Goal: Task Accomplishment & Management: Complete application form

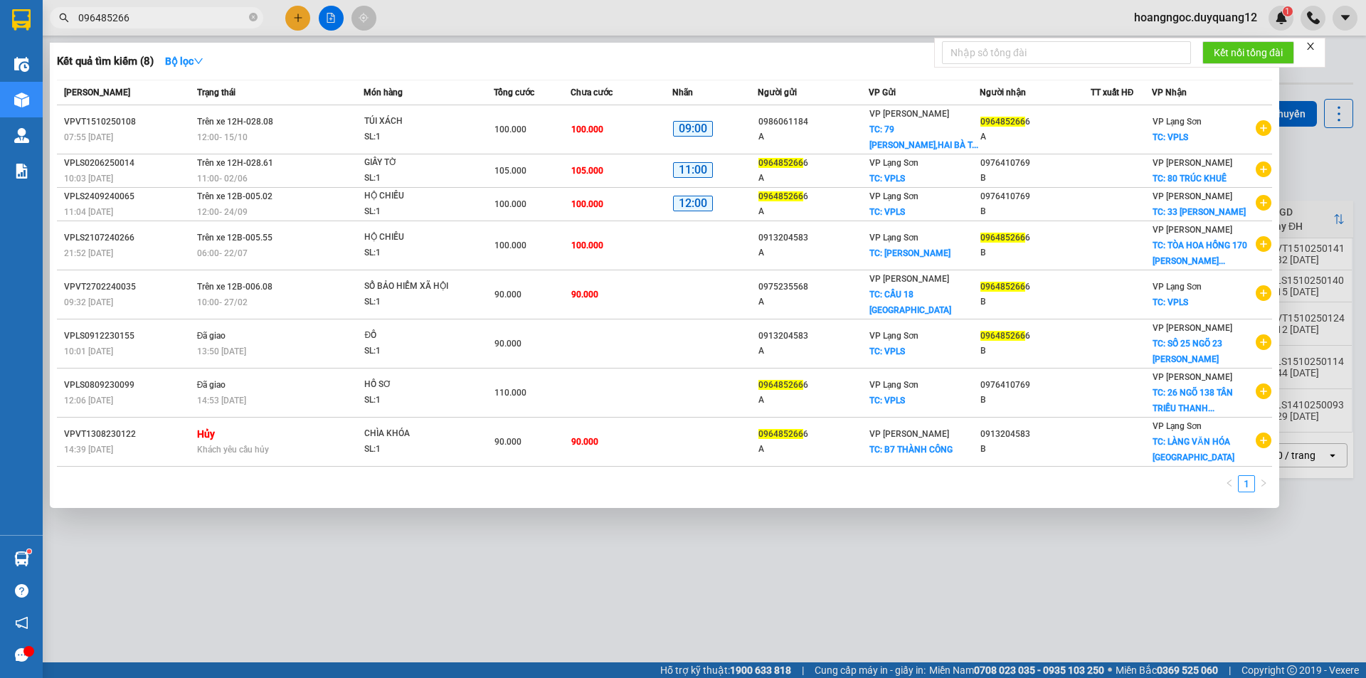
click at [189, 21] on input "096485266" at bounding box center [162, 18] width 168 height 16
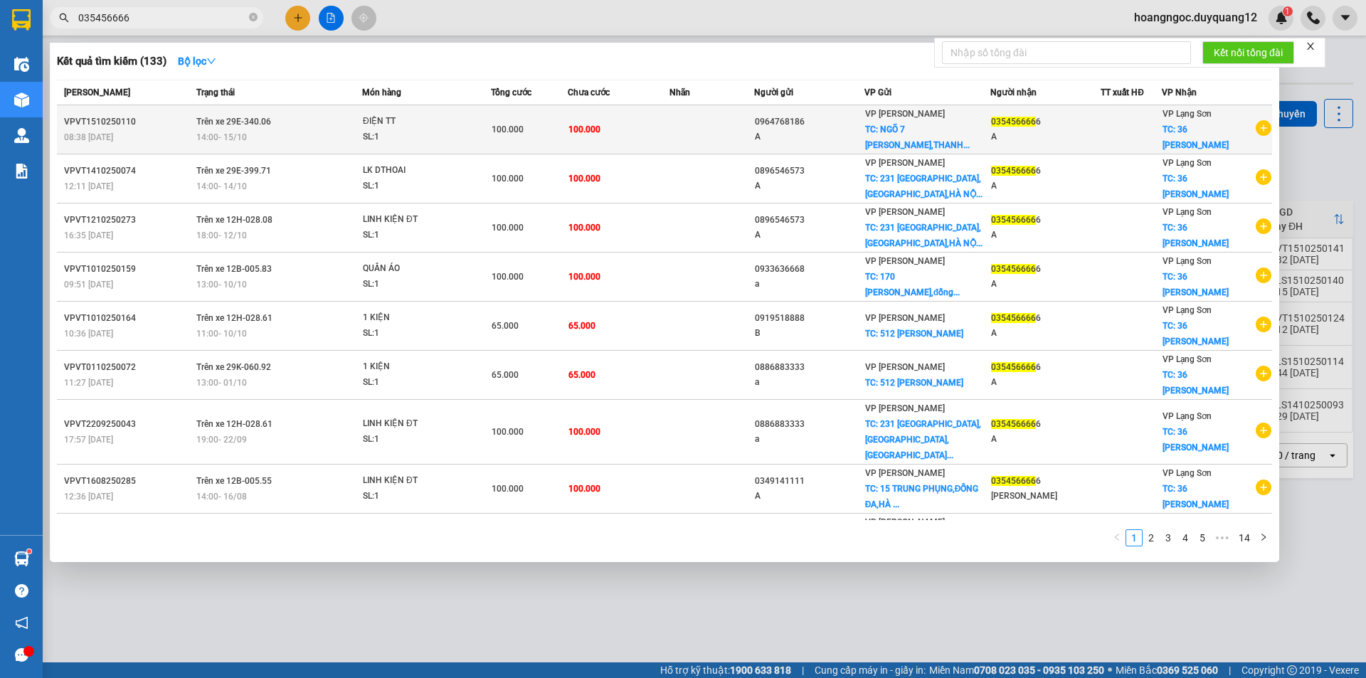
type input "035456666"
click at [233, 133] on span "14:00 [DATE]" at bounding box center [221, 137] width 51 height 10
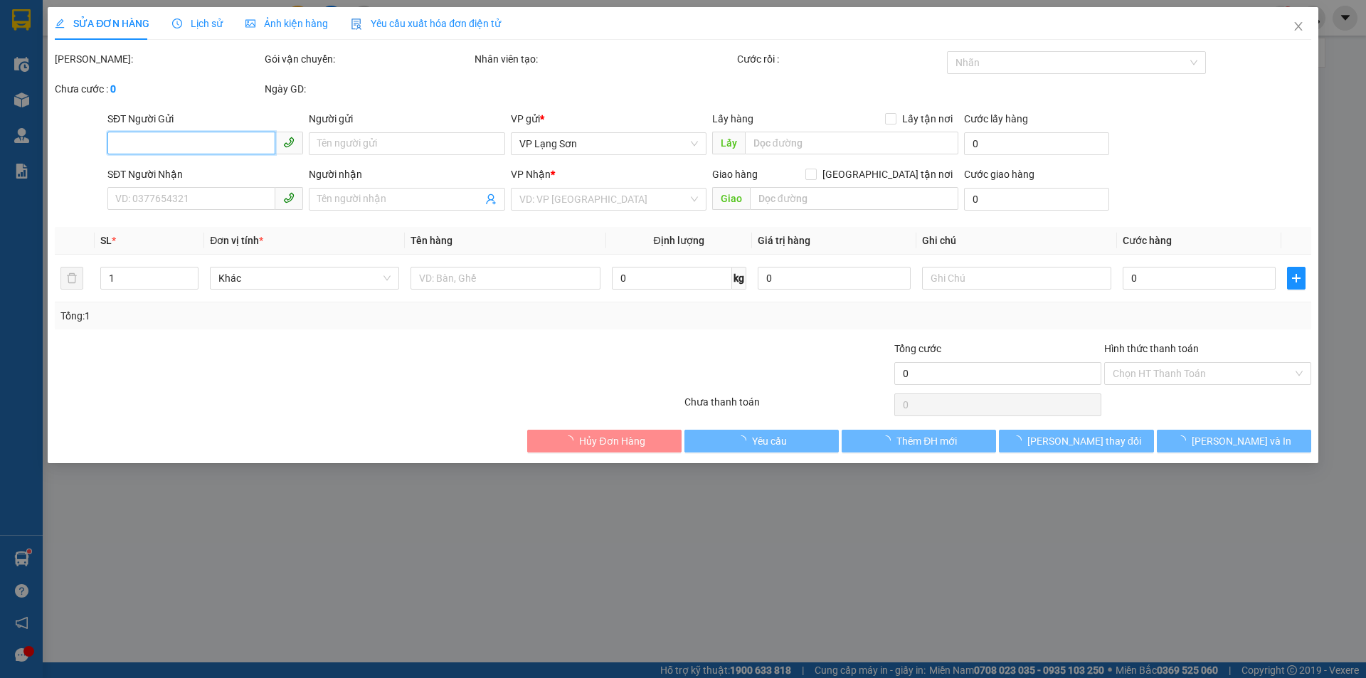
type input "0964768186"
type input "A"
checkbox input "true"
type input "NGÕ 7 [PERSON_NAME],[GEOGRAPHIC_DATA],[GEOGRAPHIC_DATA]"
type input "0354566666"
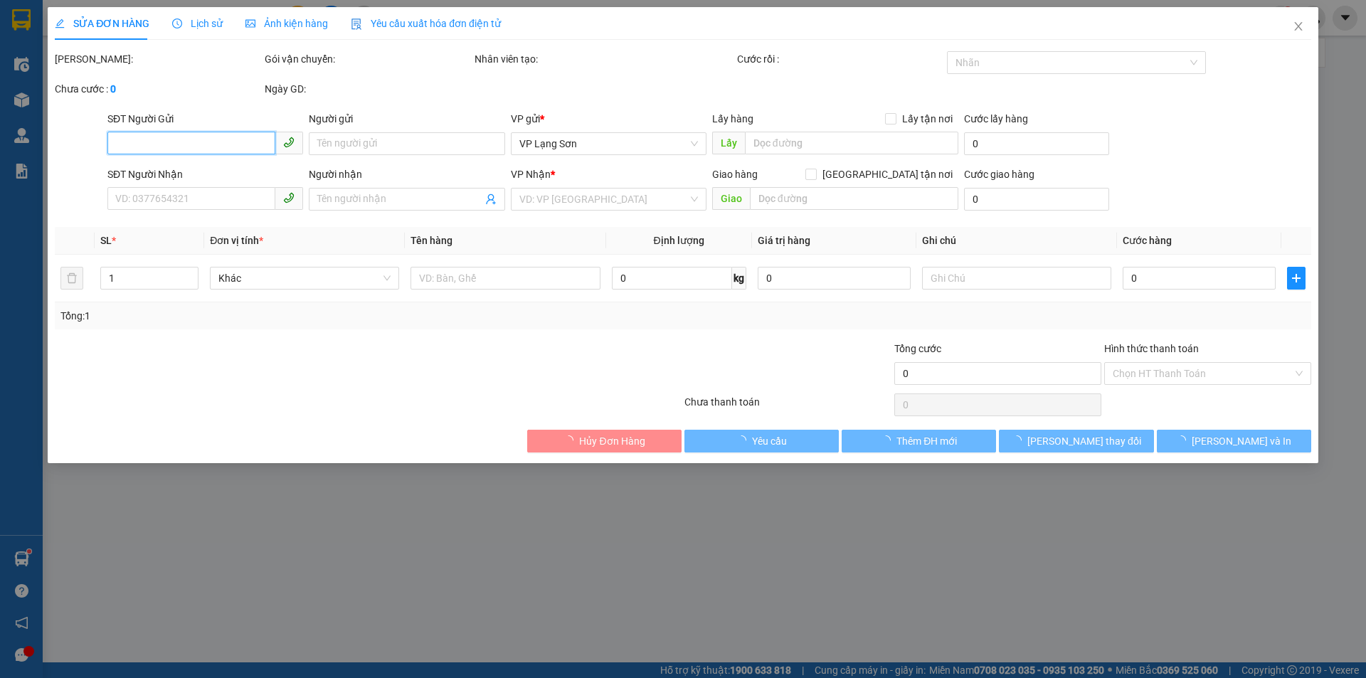
type input "A"
checkbox input "true"
type input "36 [PERSON_NAME]"
type input "100.000"
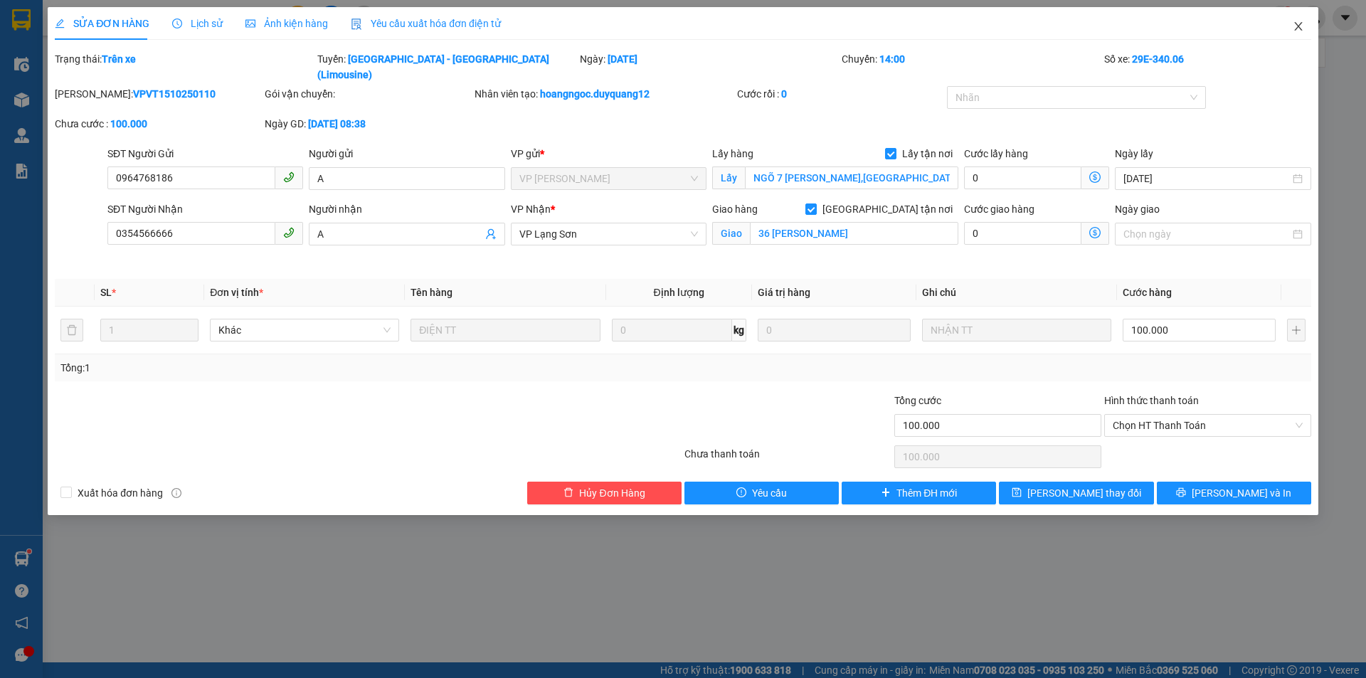
click at [1297, 23] on icon "close" at bounding box center [1297, 26] width 11 height 11
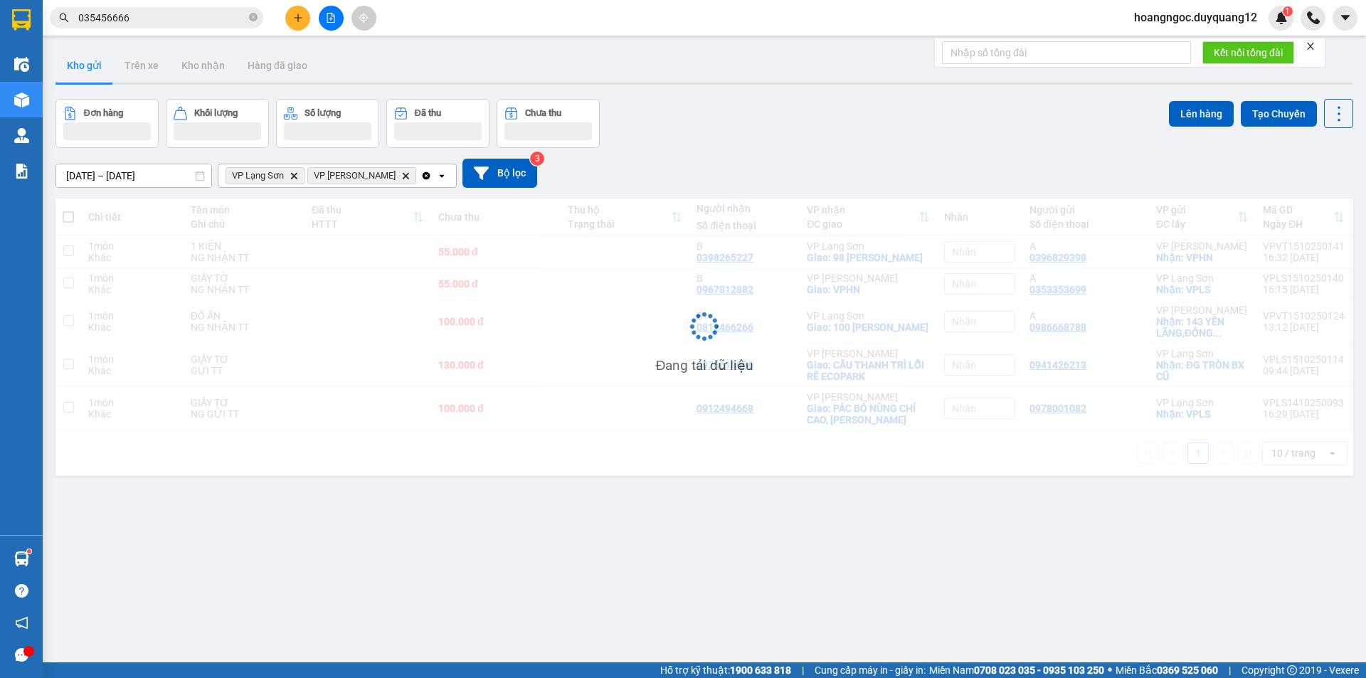
click at [924, 156] on div "[DATE] – [DATE] Press the down arrow key to interact with the calendar and sele…" at bounding box center [703, 173] width 1297 height 51
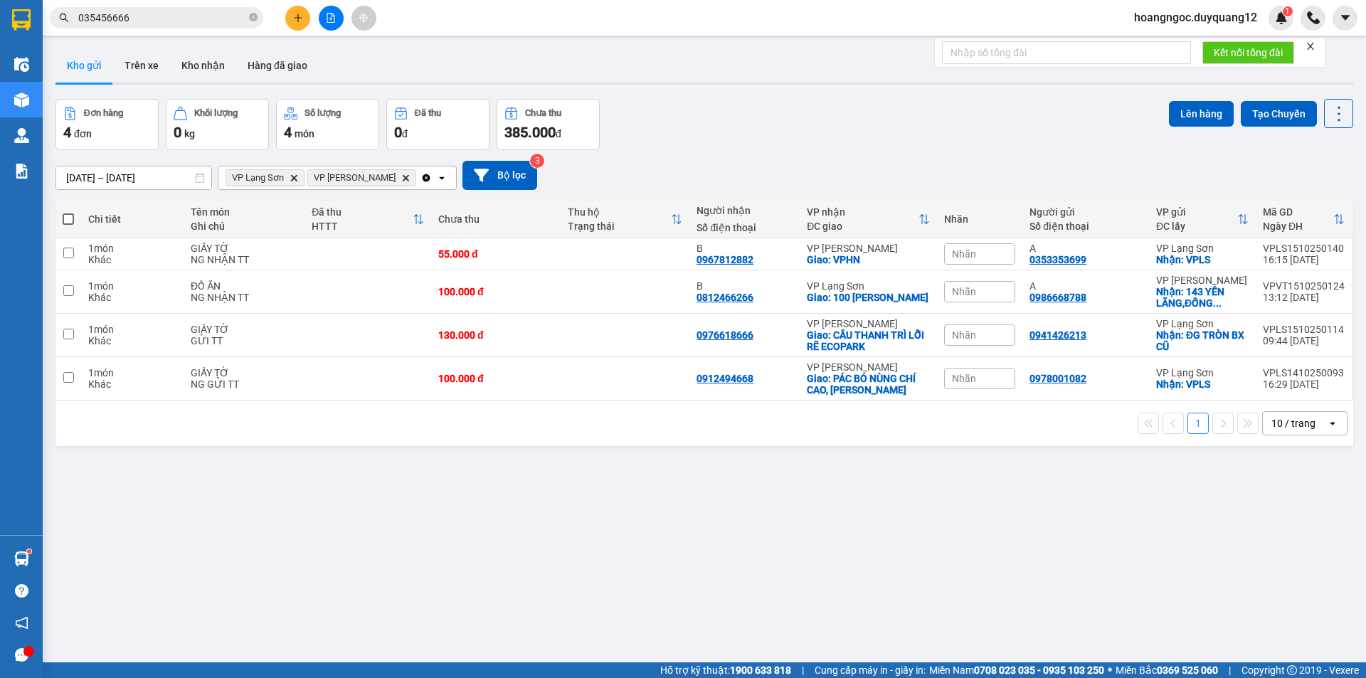
click at [146, 24] on input "035456666" at bounding box center [162, 18] width 168 height 16
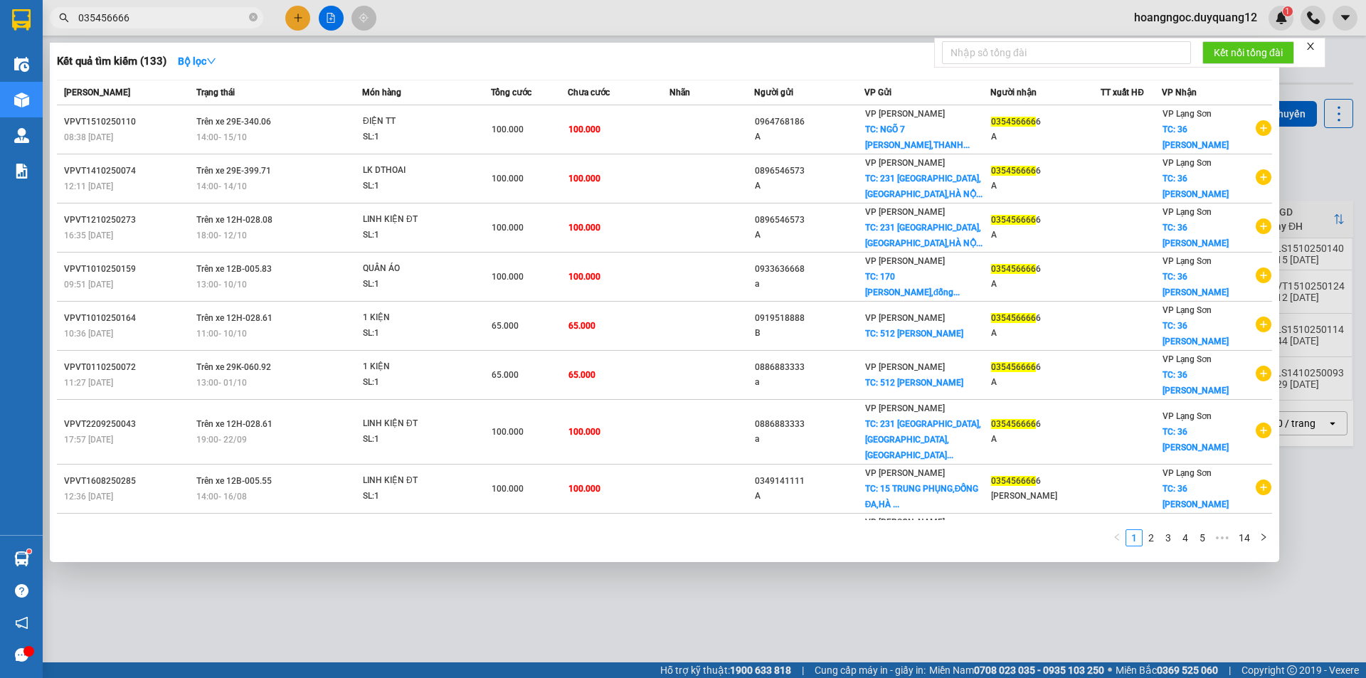
click at [147, 23] on input "035456666" at bounding box center [162, 18] width 168 height 16
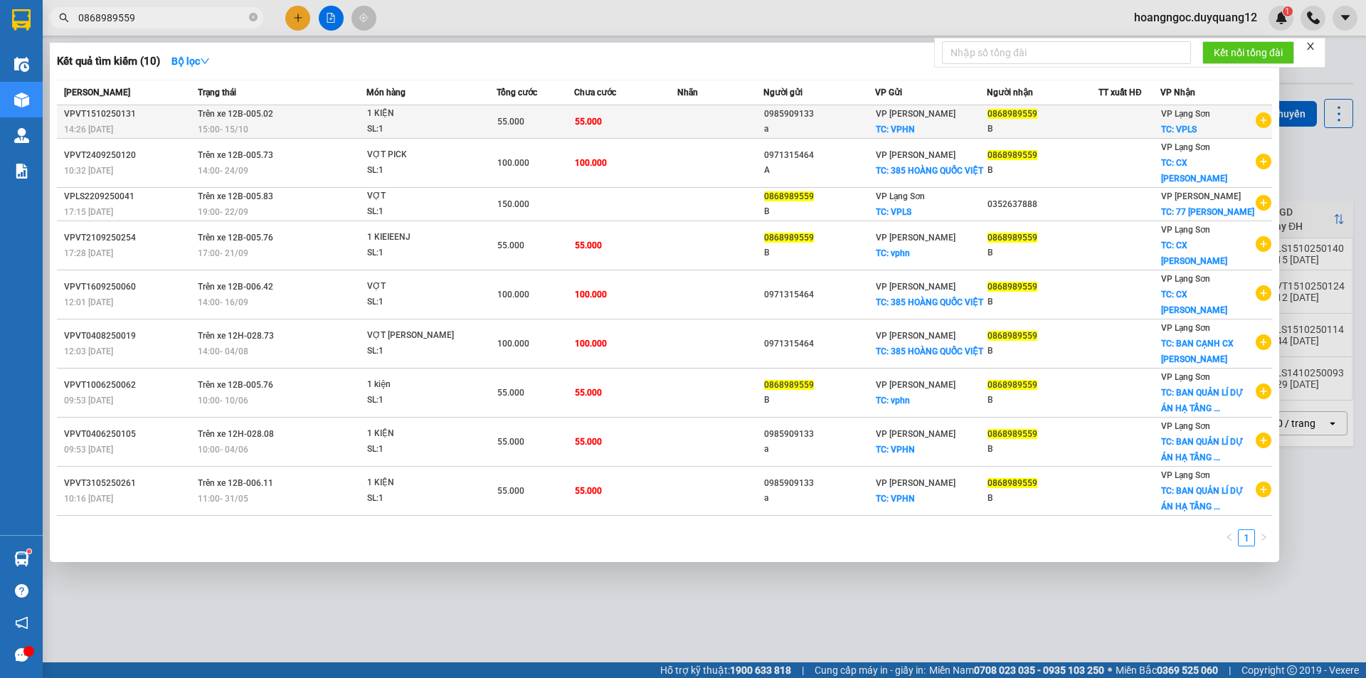
type input "0868989559"
click at [465, 116] on div "1 KIỆN" at bounding box center [420, 114] width 107 height 16
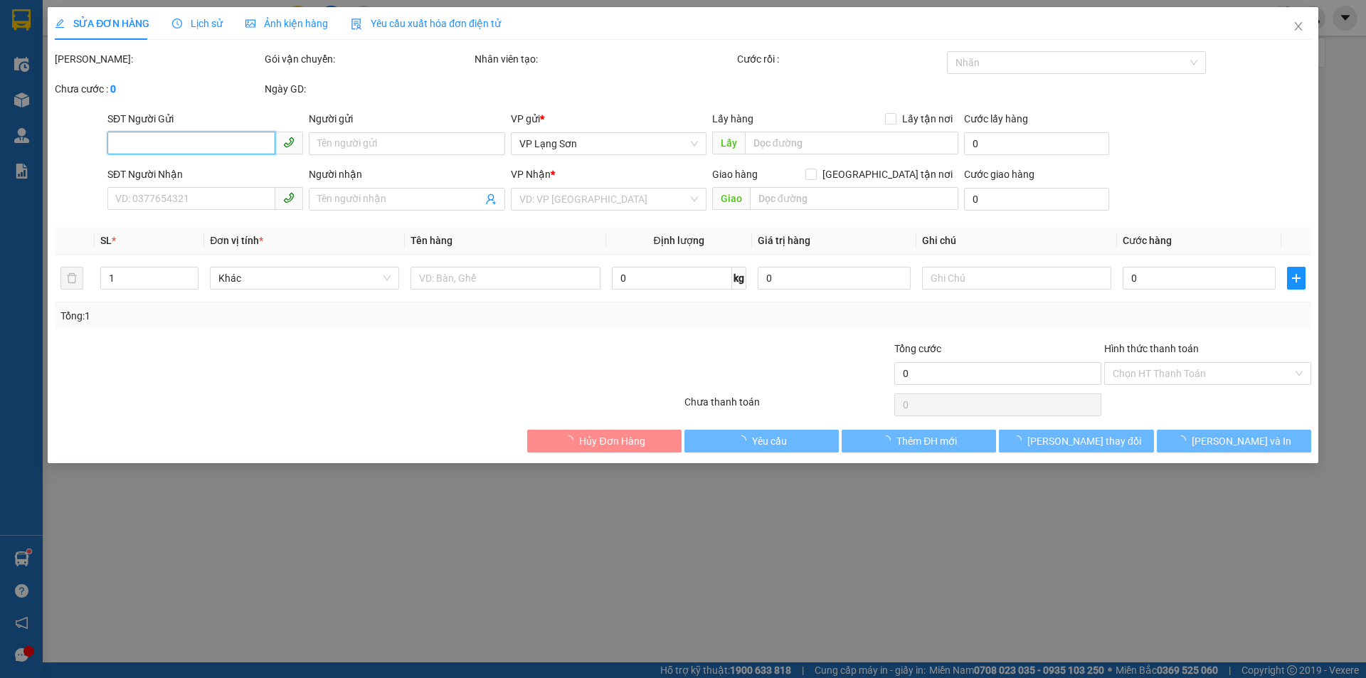
type input "0985909133"
type input "a"
checkbox input "true"
type input "VPHN"
type input "0868989559"
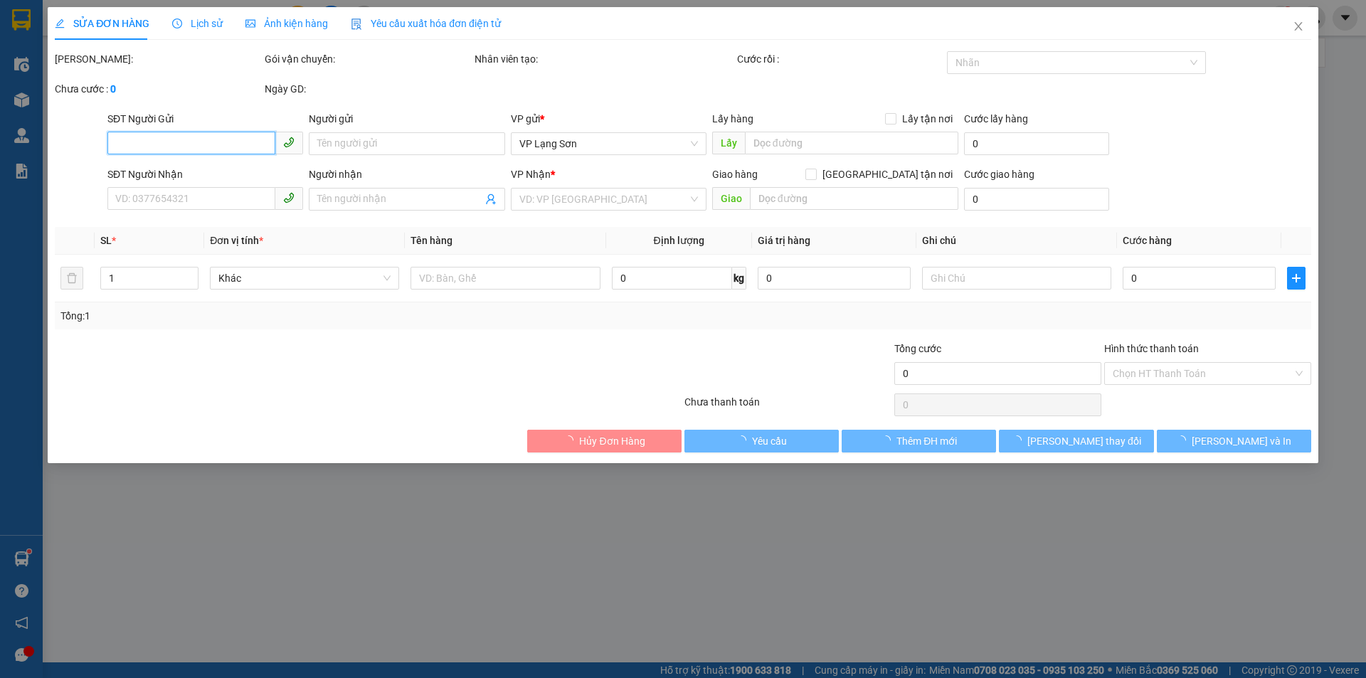
type input "B"
checkbox input "true"
type input "VPLS"
type input "55.000"
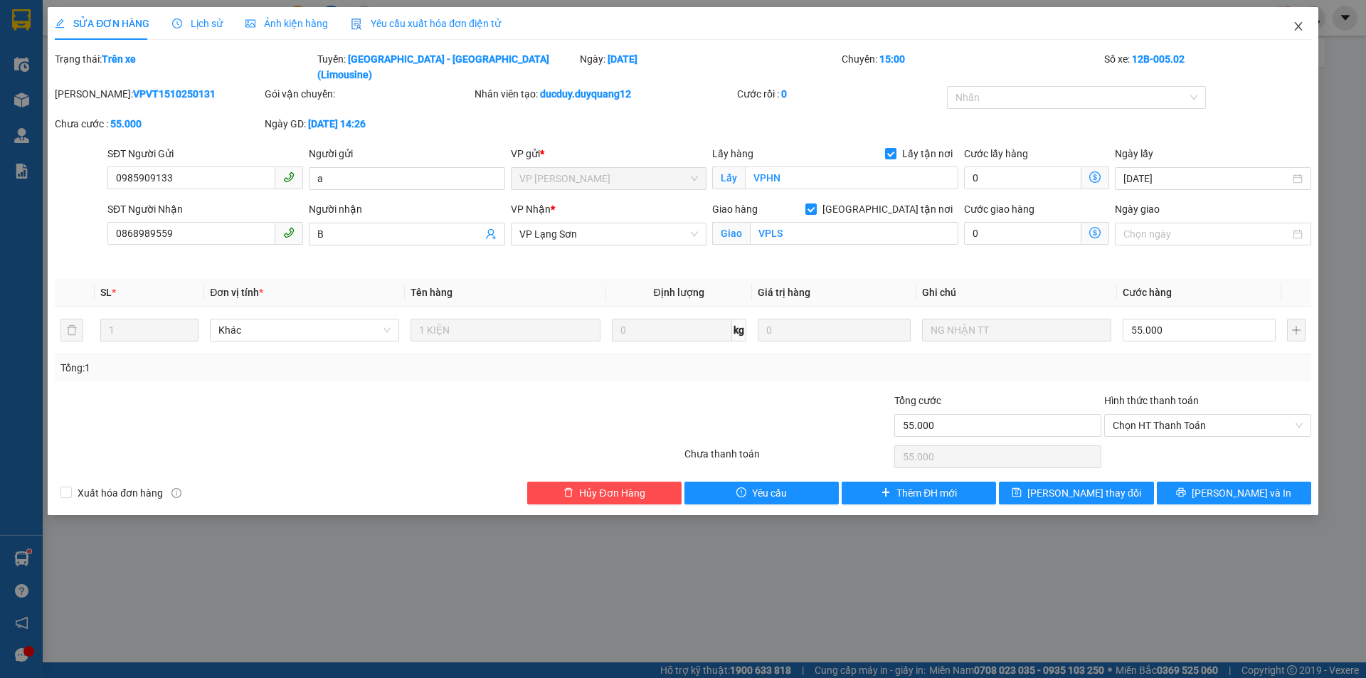
click at [1297, 32] on icon "close" at bounding box center [1297, 26] width 11 height 11
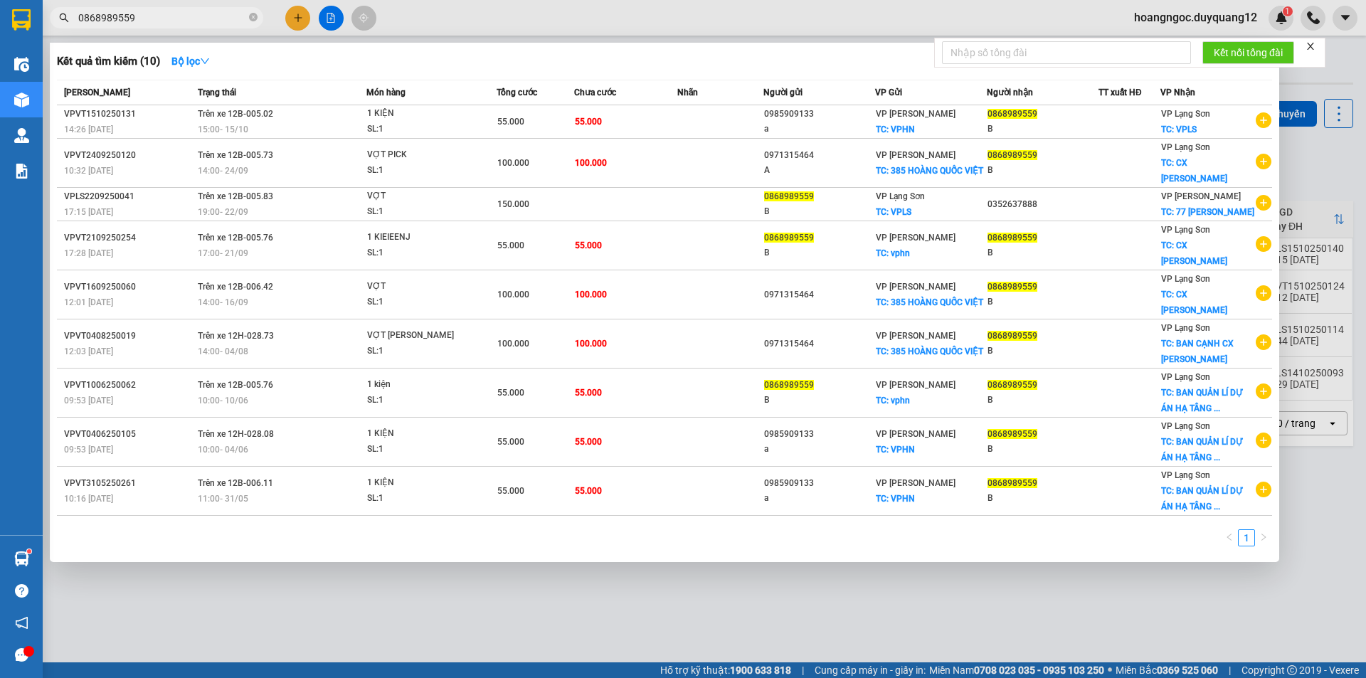
click at [182, 23] on input "0868989559" at bounding box center [162, 18] width 168 height 16
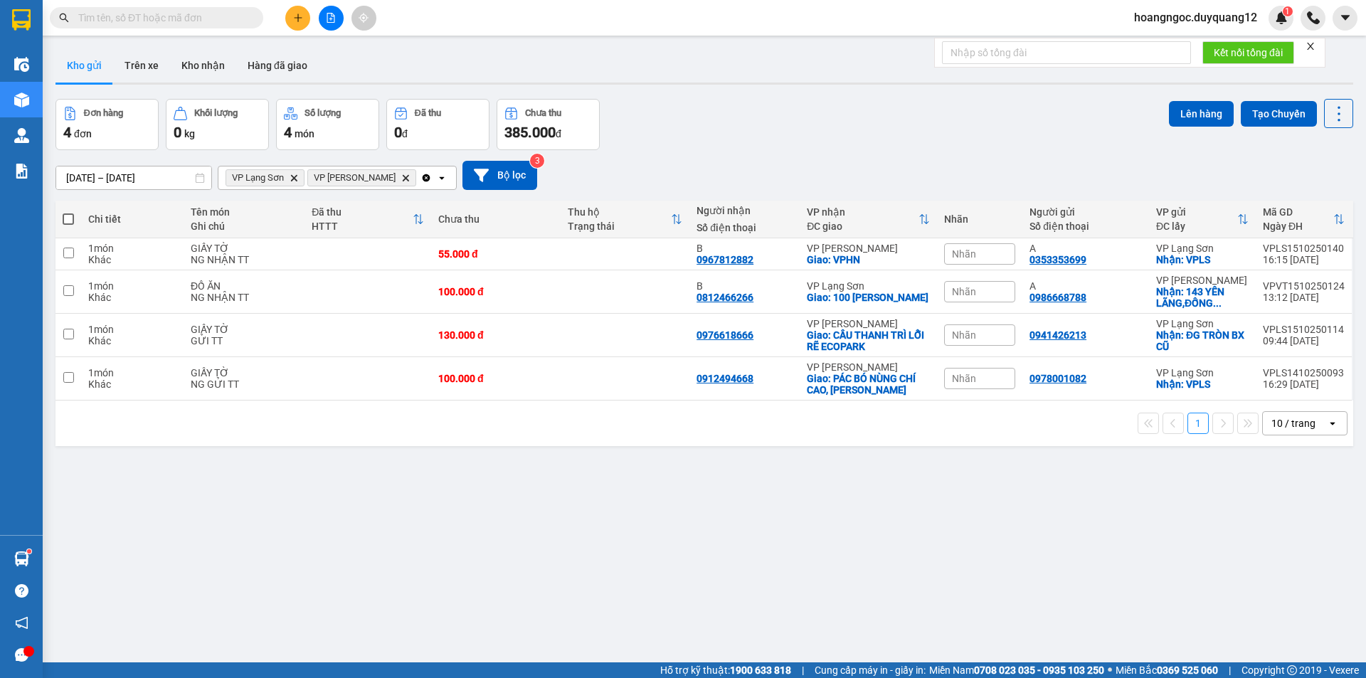
paste input "0359055139"
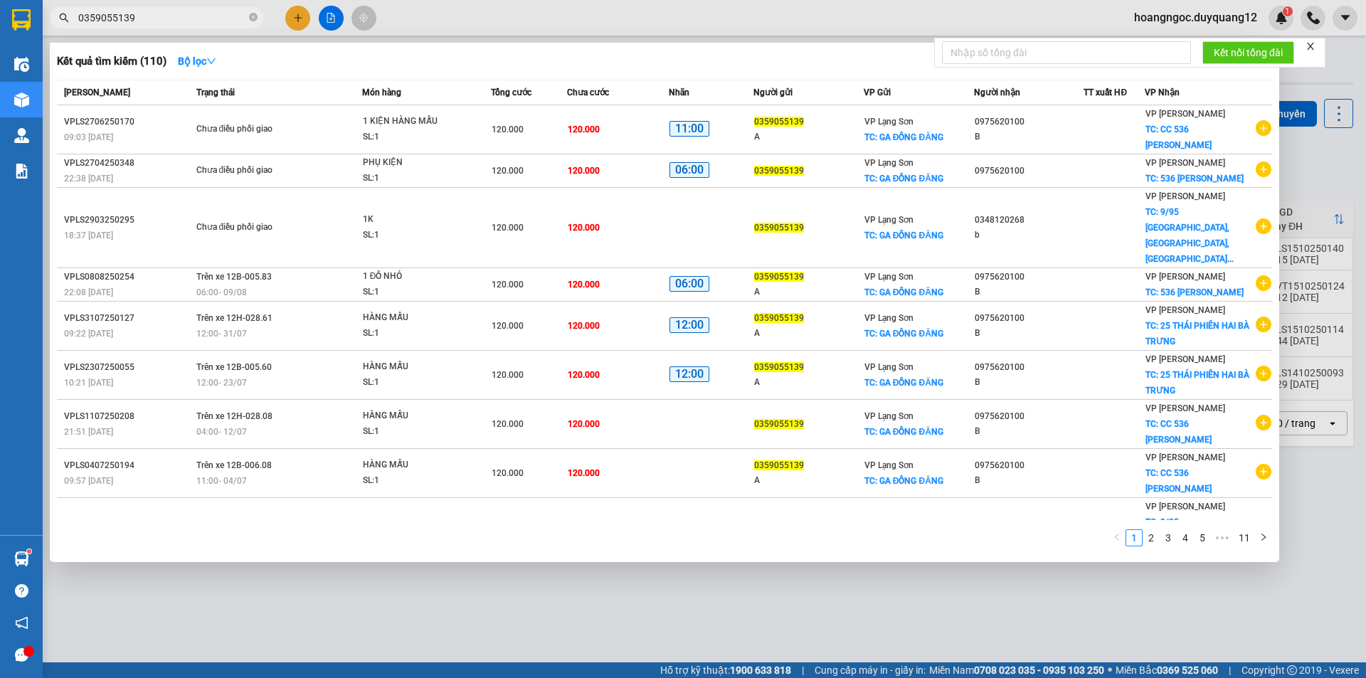
type input "0359055139"
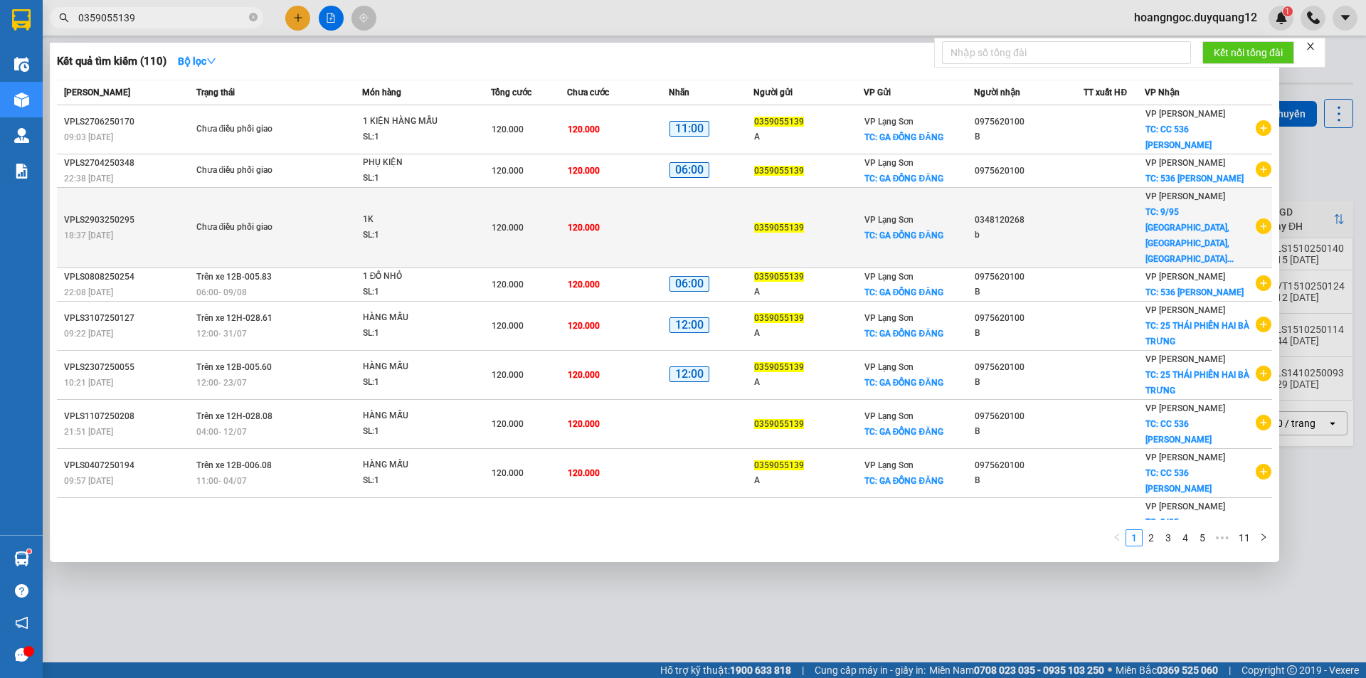
click at [1261, 218] on icon "plus-circle" at bounding box center [1263, 226] width 16 height 16
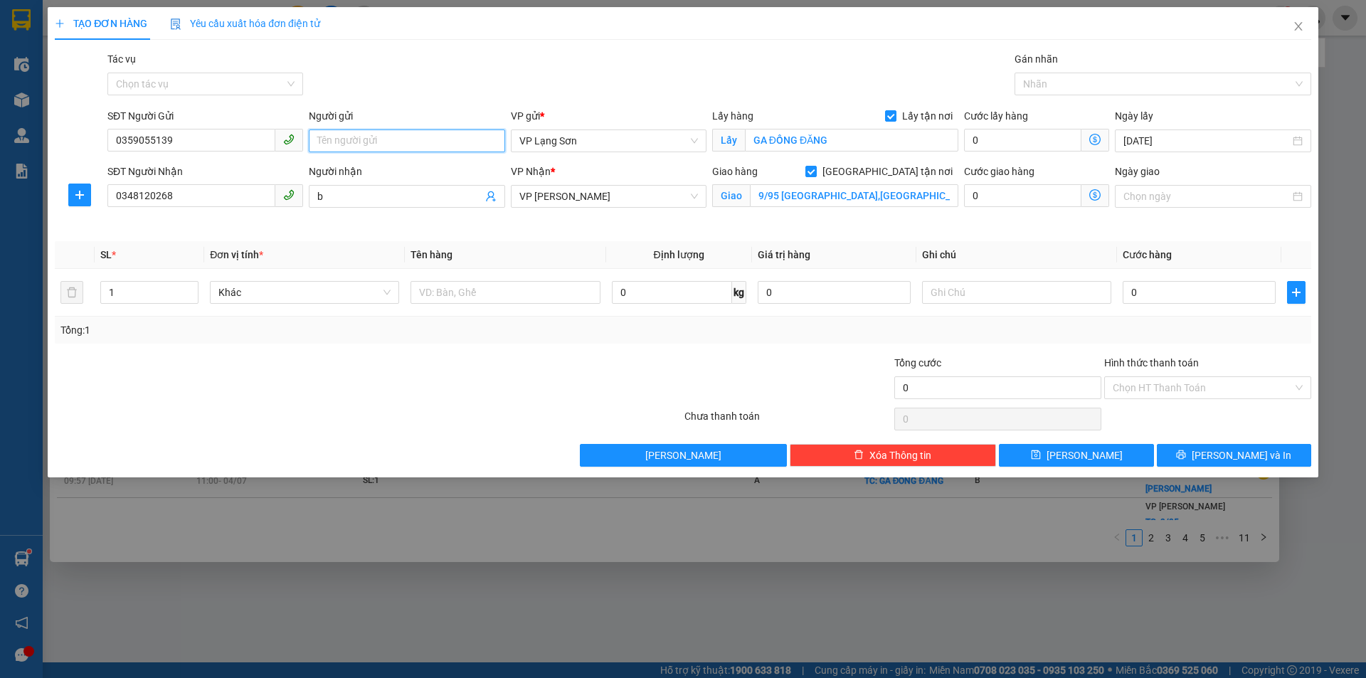
click at [395, 139] on input "Người gửi" at bounding box center [407, 140] width 196 height 23
type input "A"
click at [459, 295] on input "text" at bounding box center [504, 292] width 189 height 23
type input "D"
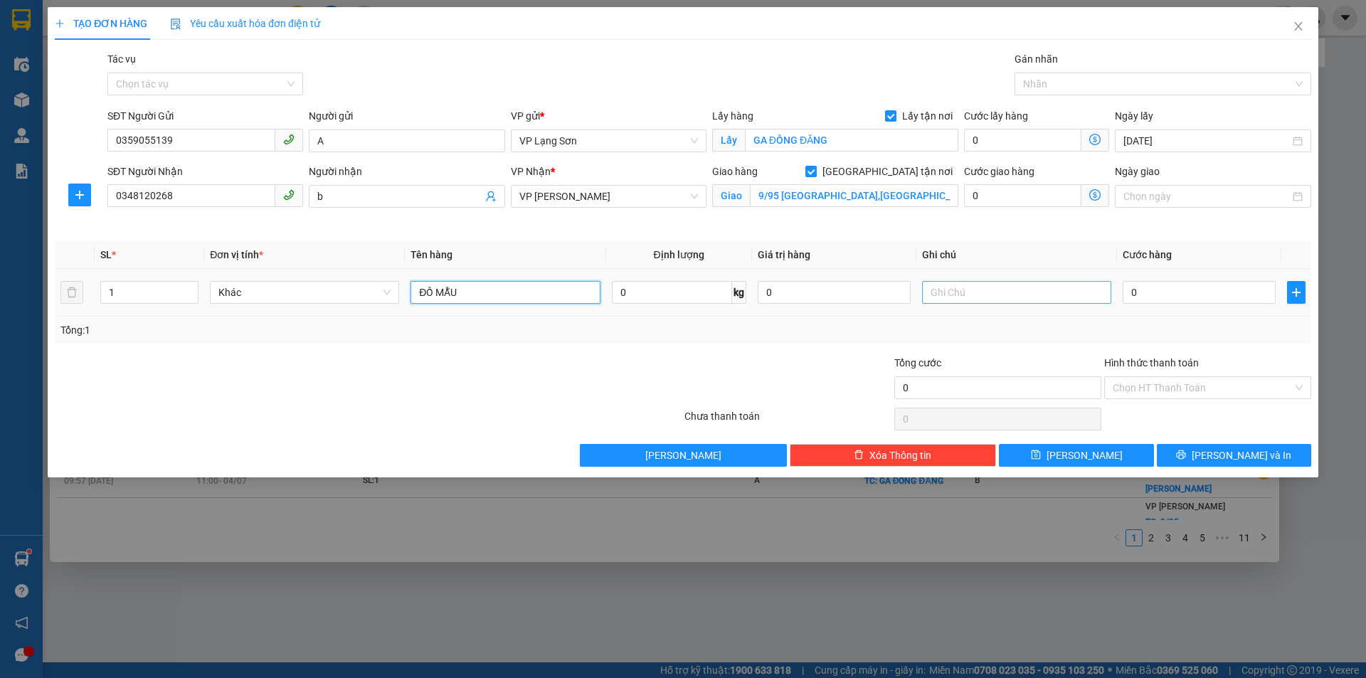
type input "ĐỒ MẪU"
drag, startPoint x: 973, startPoint y: 285, endPoint x: 973, endPoint y: 276, distance: 9.2
click at [974, 284] on input "text" at bounding box center [1016, 292] width 189 height 23
type input "NG NHẬN TT"
click at [1148, 295] on input "0" at bounding box center [1198, 292] width 153 height 23
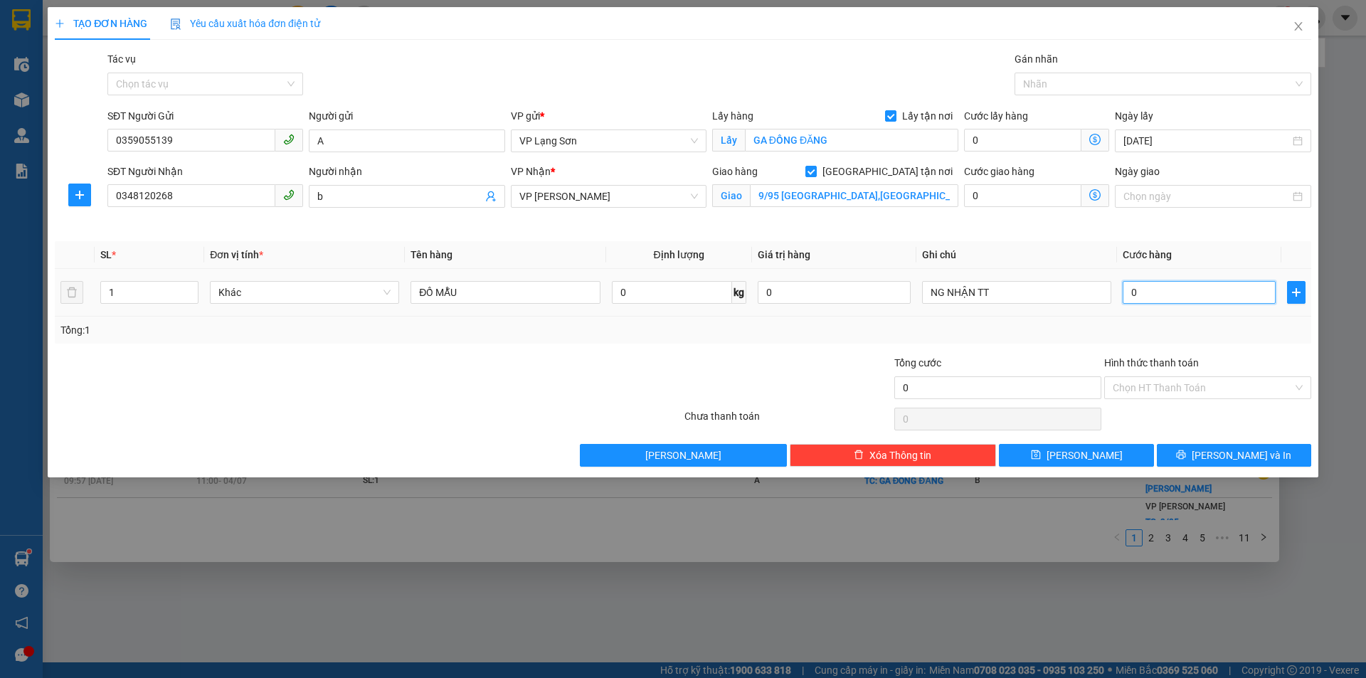
type input "1"
type input "12"
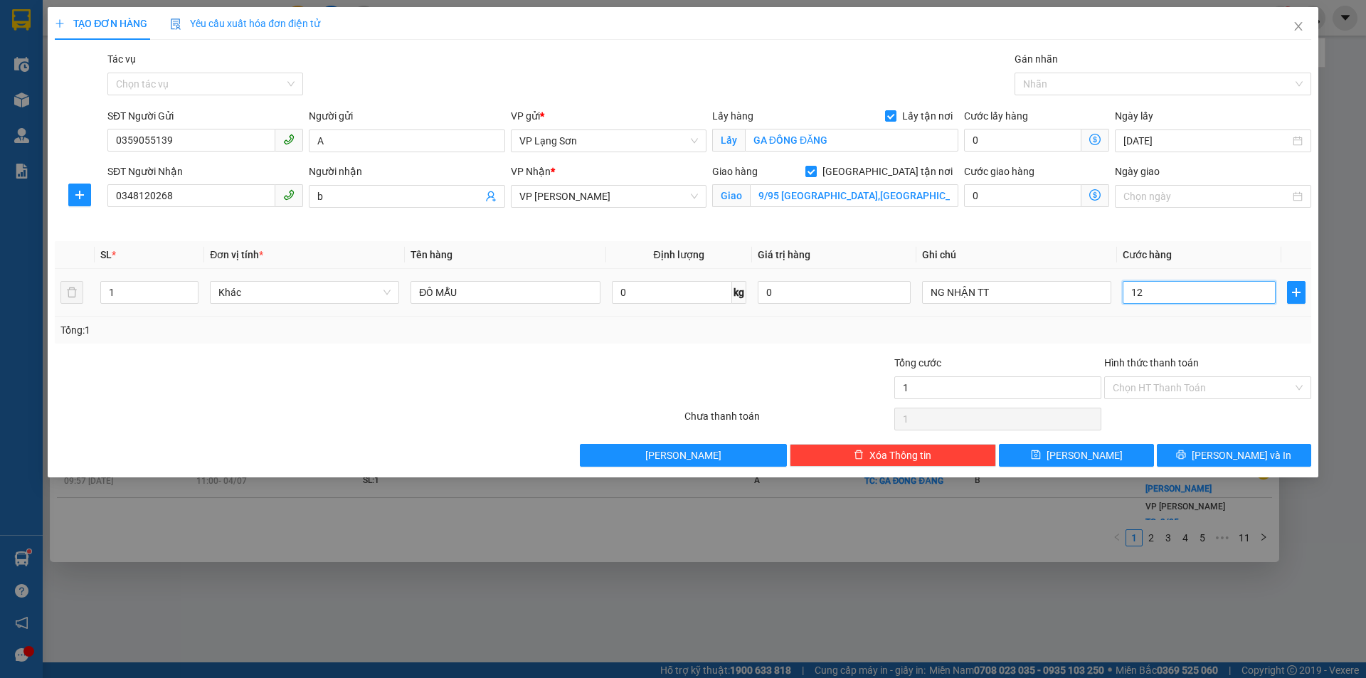
type input "12"
type input "120"
type input "1.200"
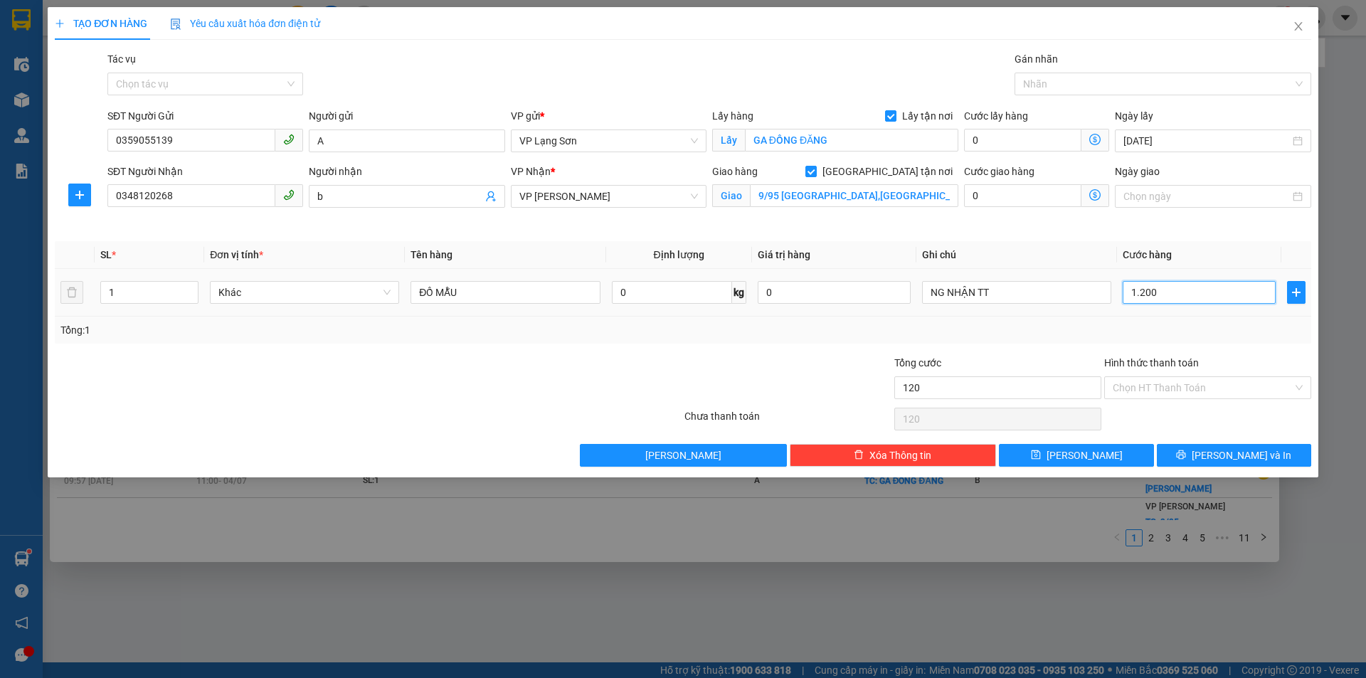
type input "1.200"
type input "12.000"
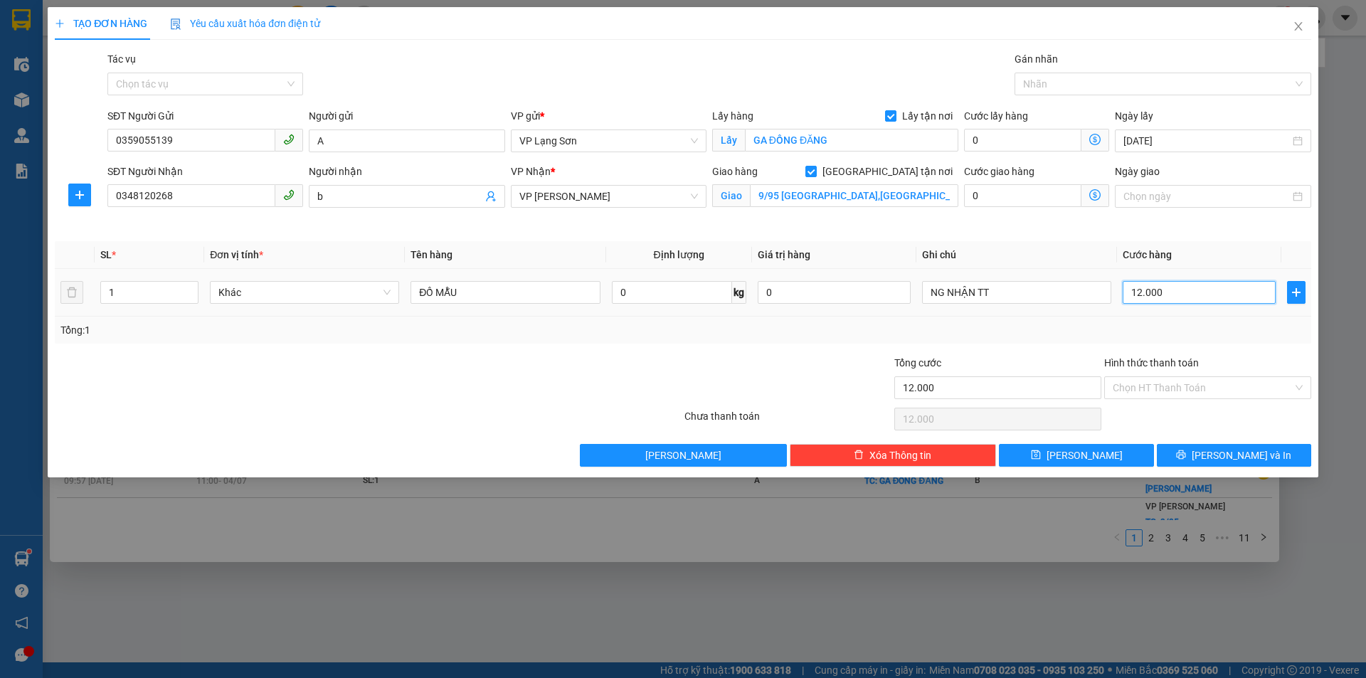
type input "120.000"
click at [1068, 462] on button "[PERSON_NAME]" at bounding box center [1076, 455] width 154 height 23
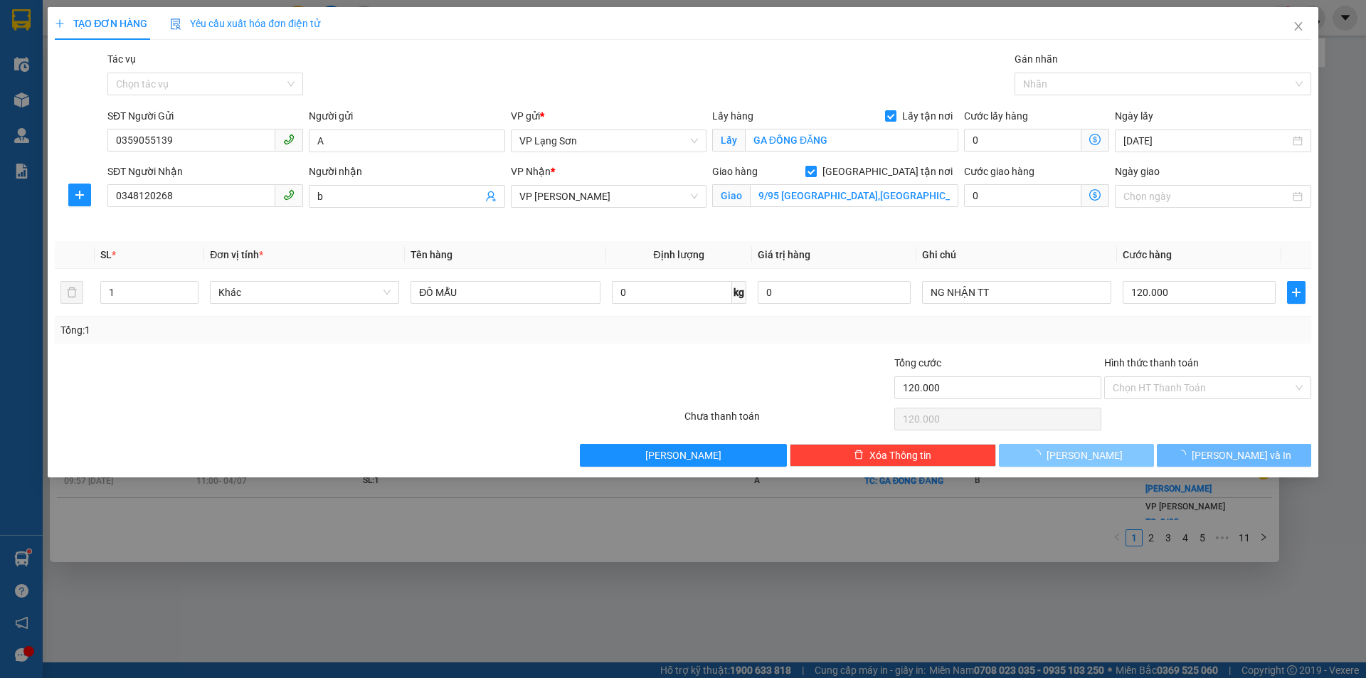
checkbox input "false"
type input "0"
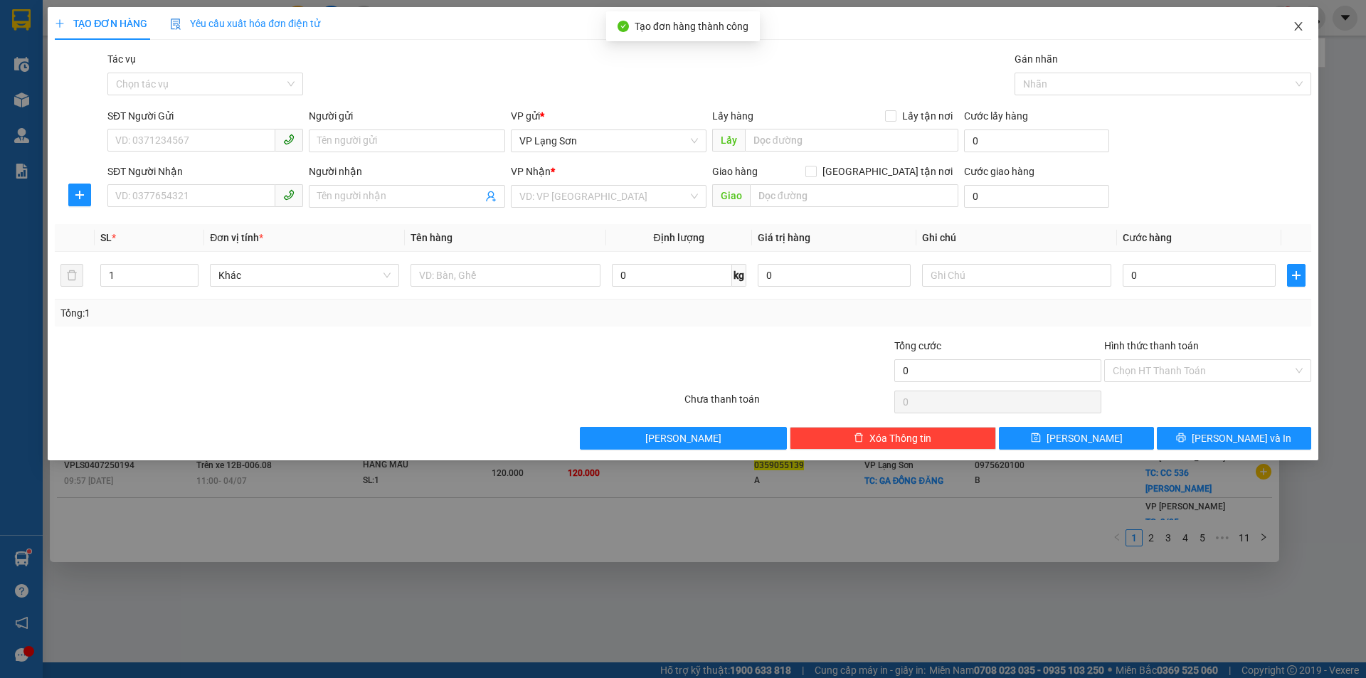
click at [1292, 26] on icon "close" at bounding box center [1297, 26] width 11 height 11
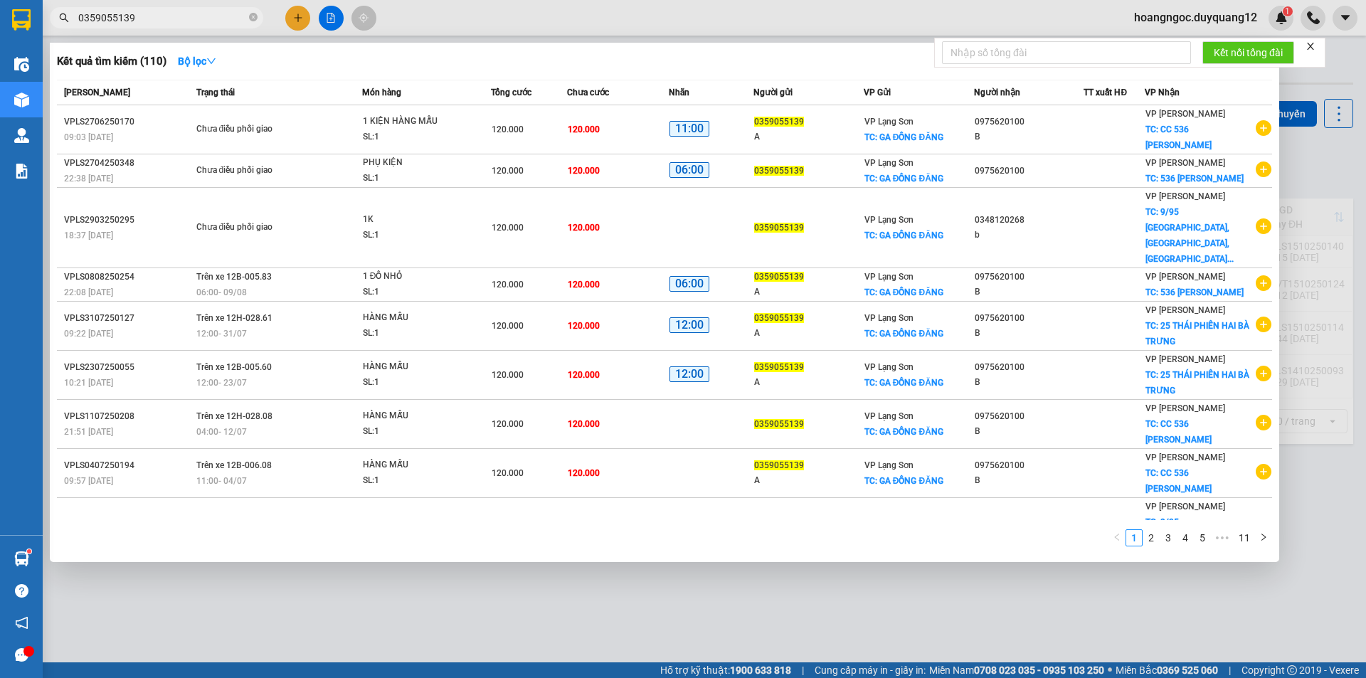
click at [1321, 156] on div at bounding box center [683, 339] width 1366 height 678
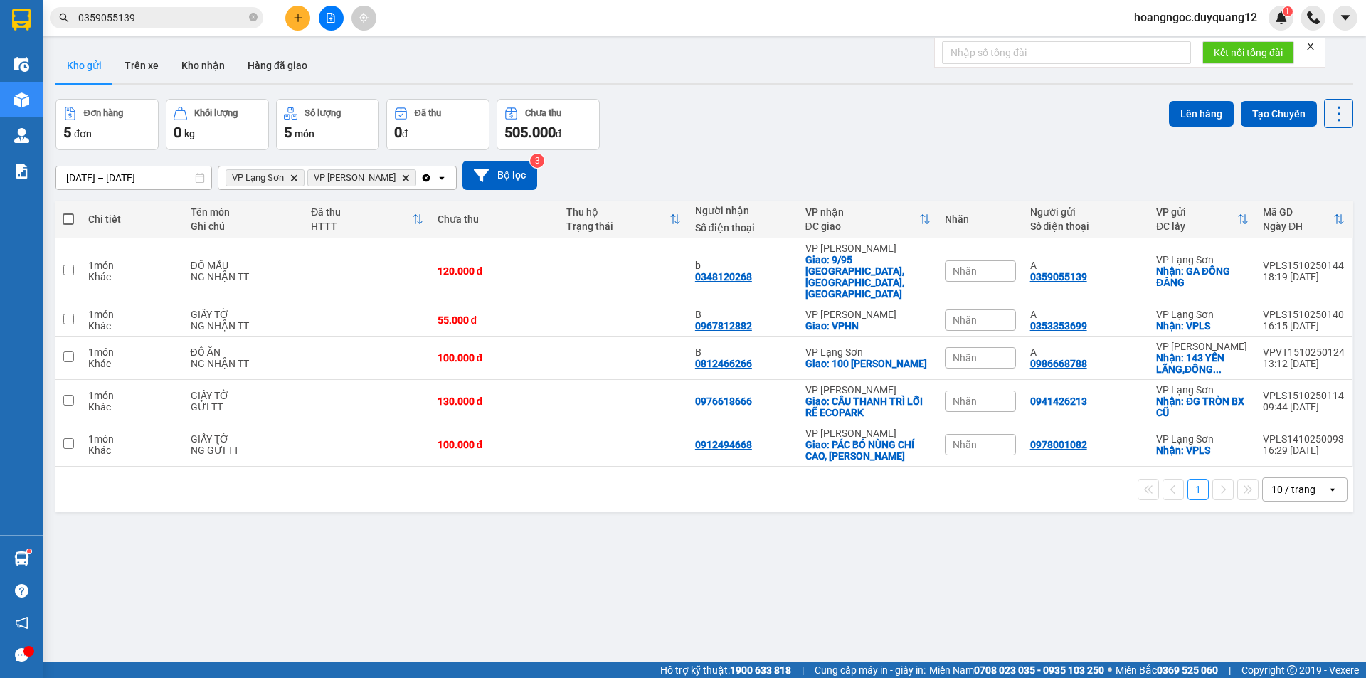
click at [1022, 131] on div "Đơn hàng 5 đơn Khối lượng 0 kg Số lượng 5 món Đã thu 0 đ Chưa thu 505.000 đ Lên…" at bounding box center [703, 124] width 1297 height 51
drag, startPoint x: 1019, startPoint y: 267, endPoint x: 1176, endPoint y: 268, distance: 157.9
click at [1176, 268] on tr "1 món Khác ĐỒ MẪU NG NHẬN TT 120.000 đ b 0348120268 VP [PERSON_NAME]: 9/95 [GEO…" at bounding box center [703, 271] width 1297 height 66
checkbox input "true"
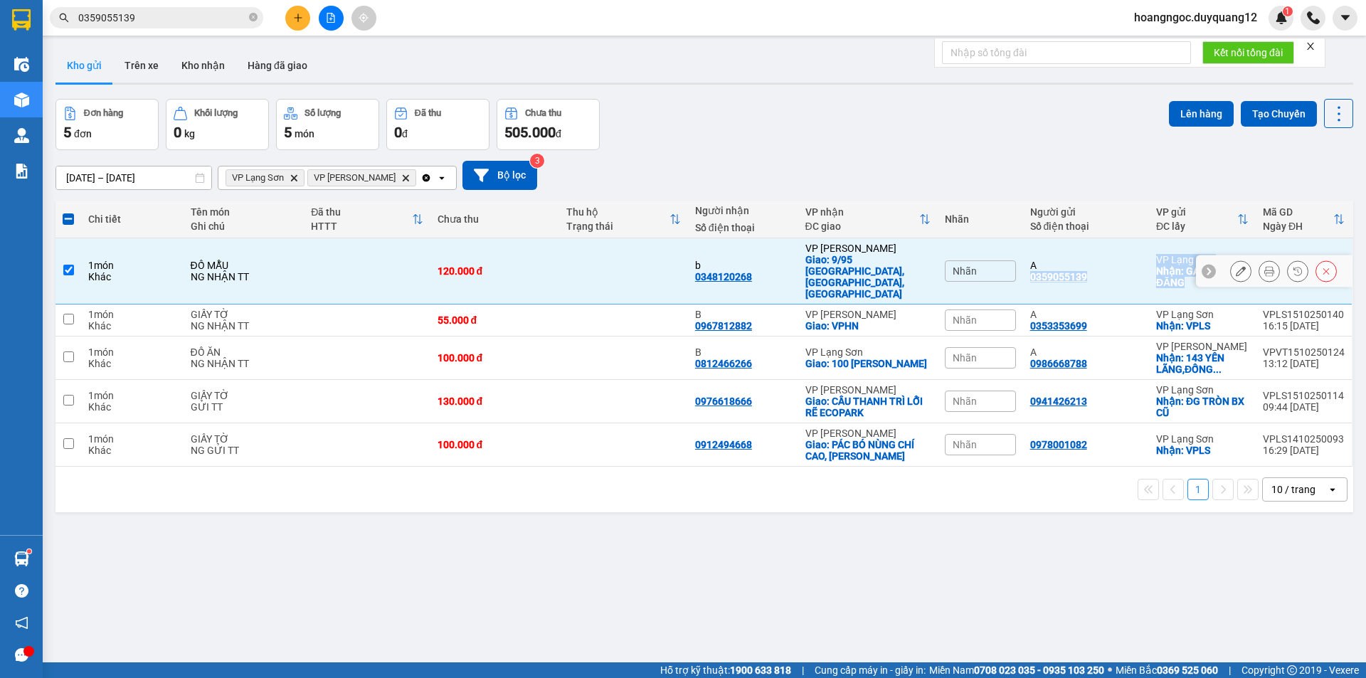
copy tr "0359055139 VP [GEOGRAPHIC_DATA]: GA ĐỒNG ĐĂNG"
click at [1000, 154] on div "[DATE] – [DATE] Press the down arrow key to interact with the calendar and sele…" at bounding box center [703, 175] width 1297 height 51
click at [72, 314] on input "checkbox" at bounding box center [68, 319] width 11 height 11
checkbox input "true"
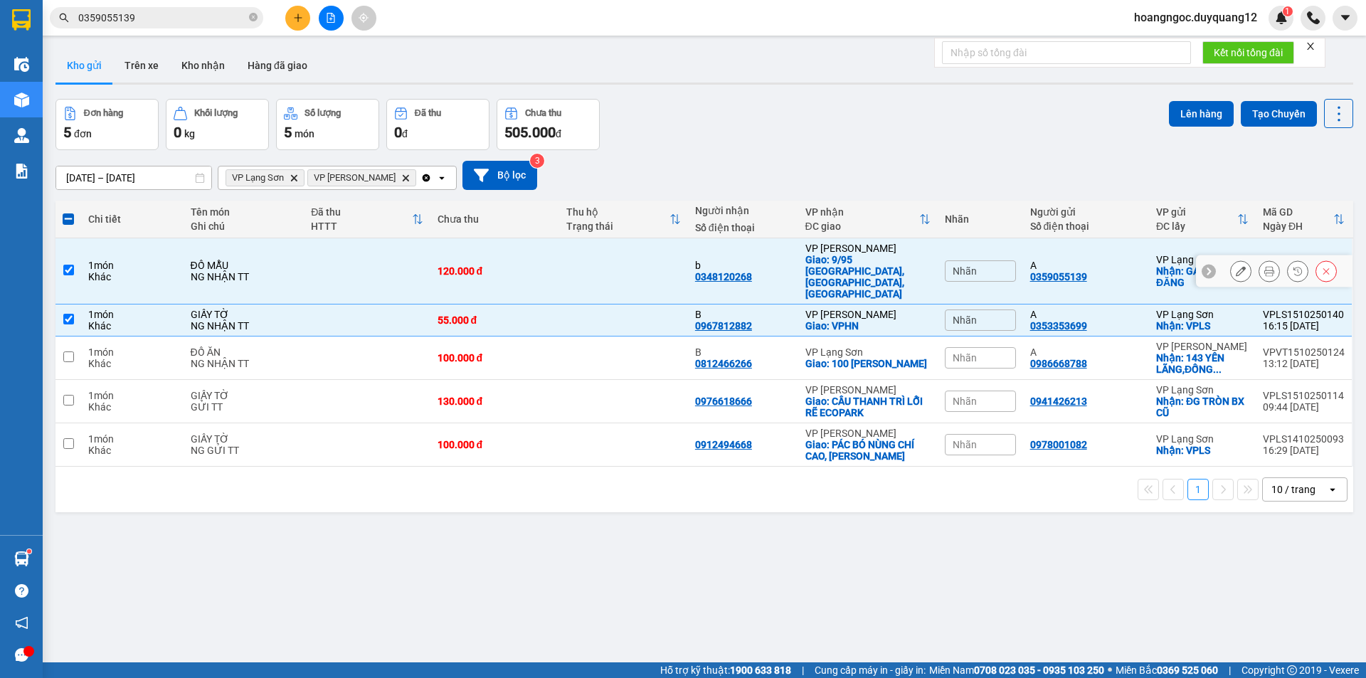
click at [75, 261] on td at bounding box center [68, 271] width 26 height 66
checkbox input "false"
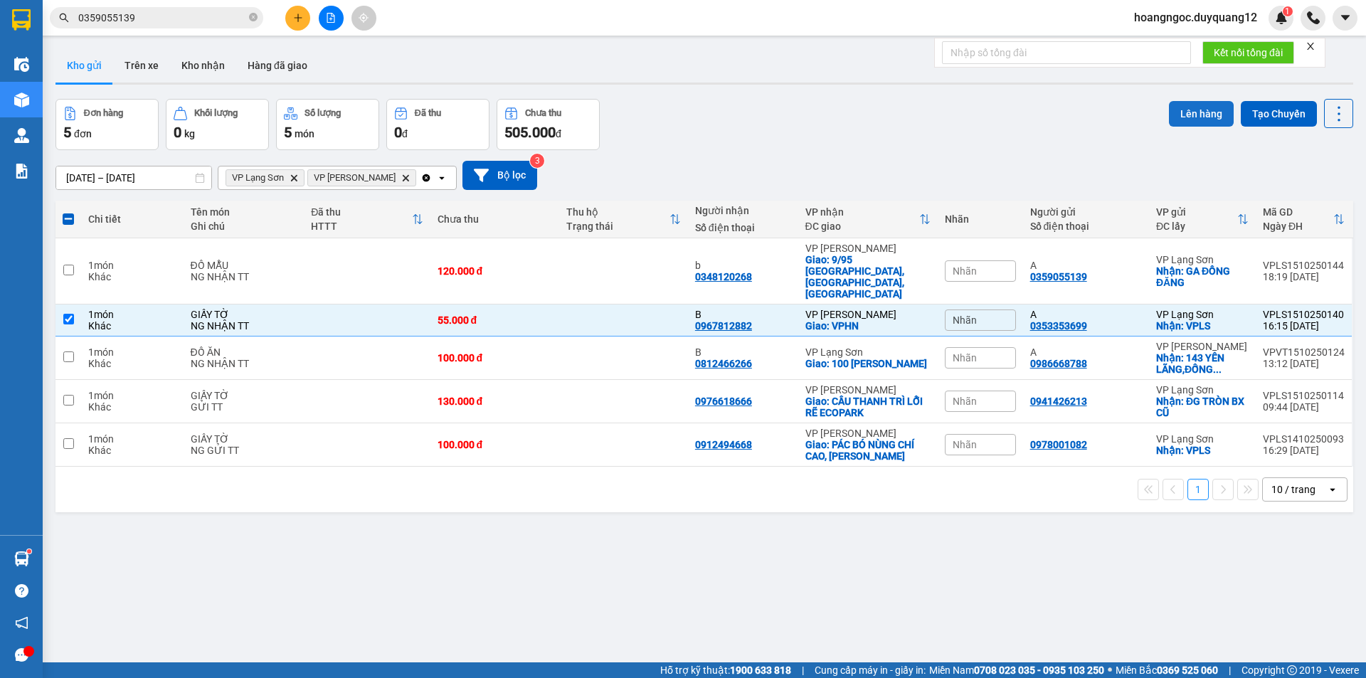
click at [1196, 110] on button "Lên hàng" at bounding box center [1201, 114] width 65 height 26
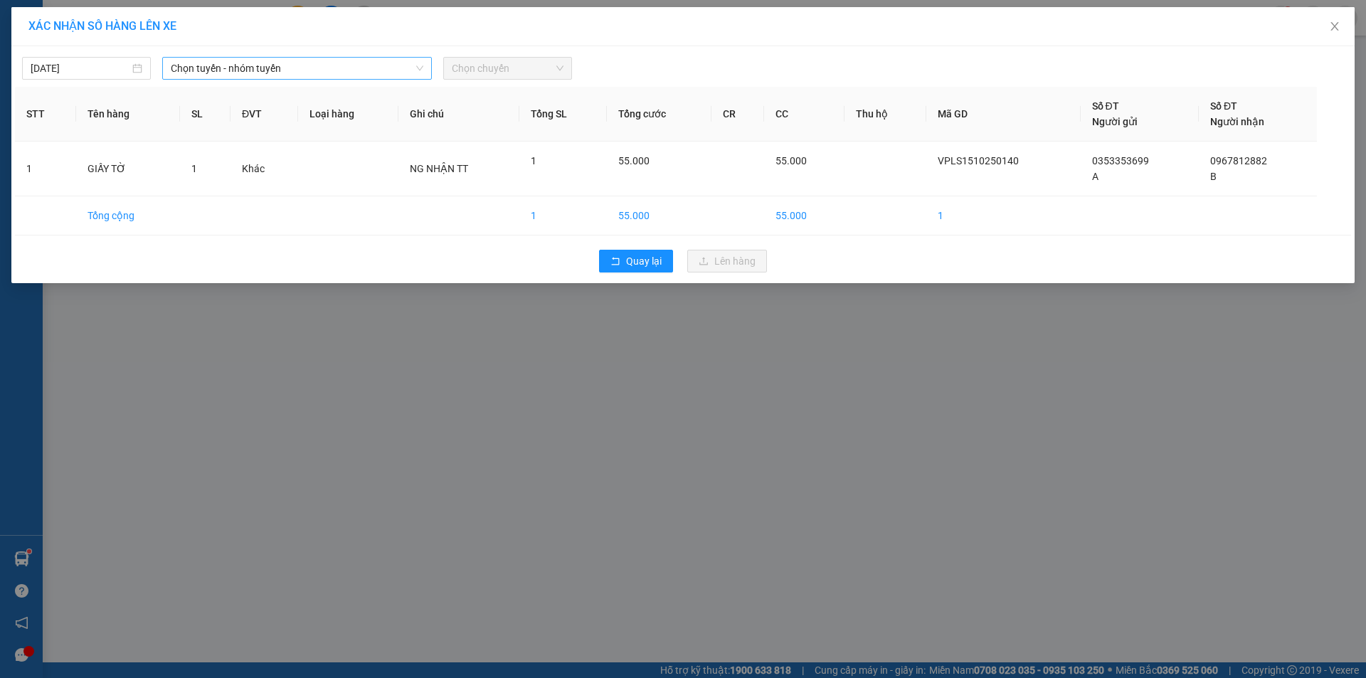
click at [275, 67] on span "Chọn tuyến - nhóm tuyến" at bounding box center [297, 68] width 253 height 21
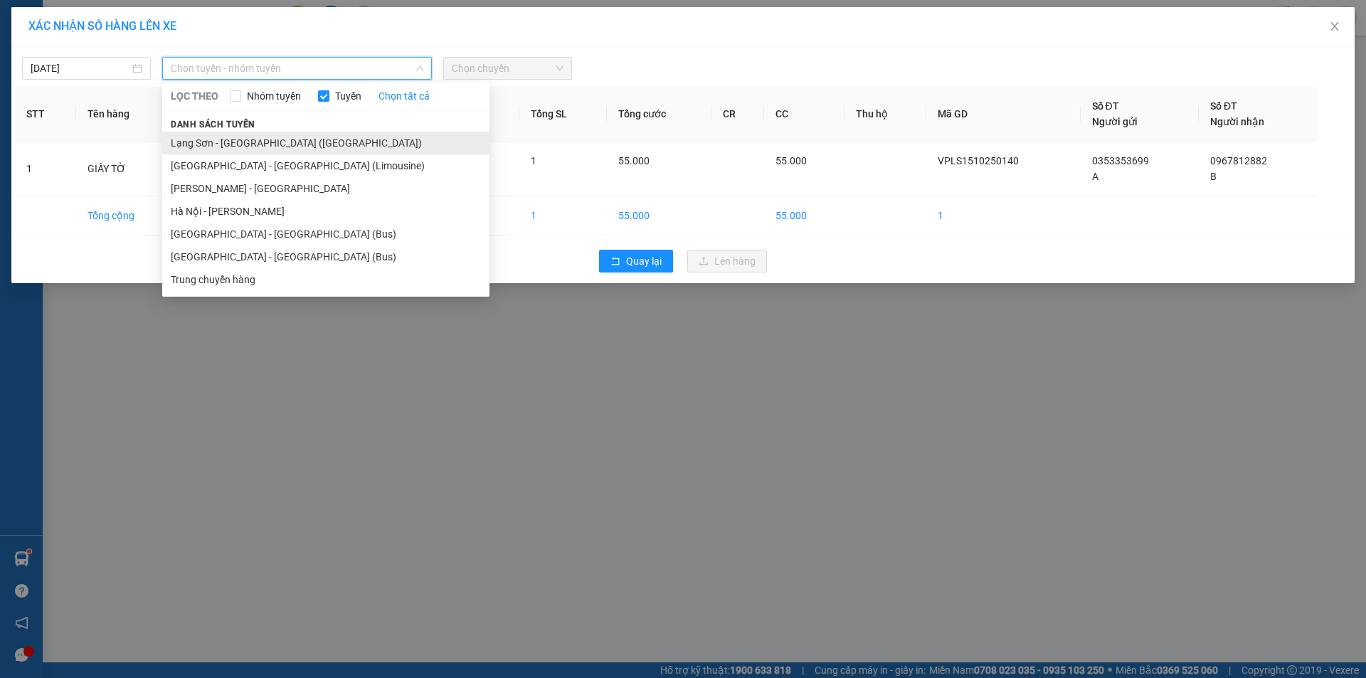
click at [269, 152] on li "Lạng Sơn - [GEOGRAPHIC_DATA] ([GEOGRAPHIC_DATA])" at bounding box center [325, 143] width 327 height 23
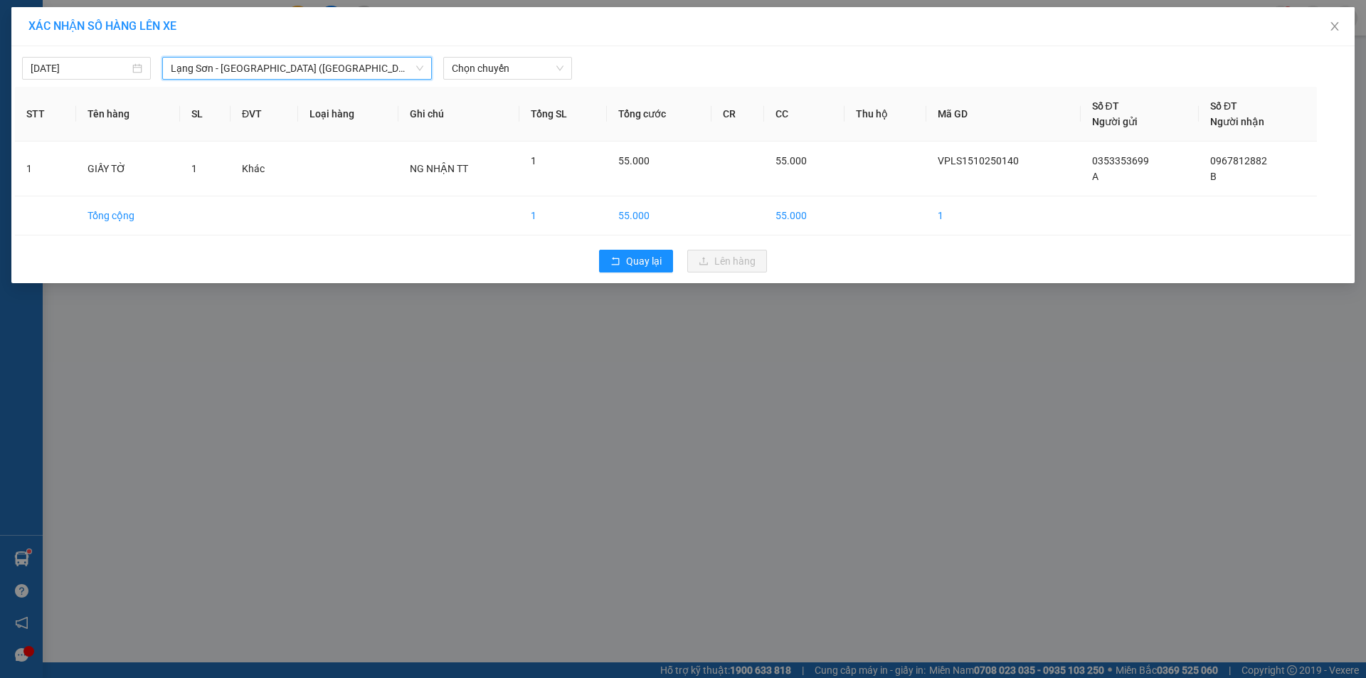
click at [322, 63] on span "Lạng Sơn - [GEOGRAPHIC_DATA] ([GEOGRAPHIC_DATA])" at bounding box center [297, 68] width 253 height 21
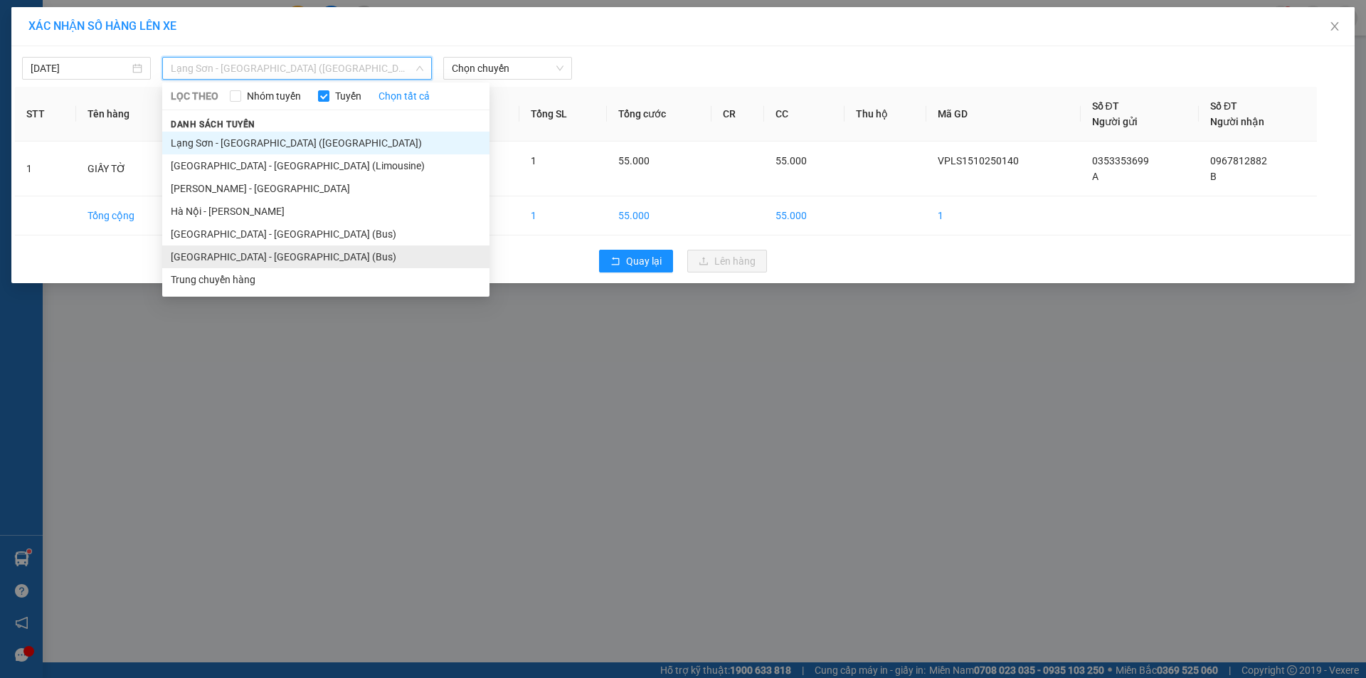
click at [241, 251] on li "[GEOGRAPHIC_DATA] - [GEOGRAPHIC_DATA] (Bus)" at bounding box center [325, 256] width 327 height 23
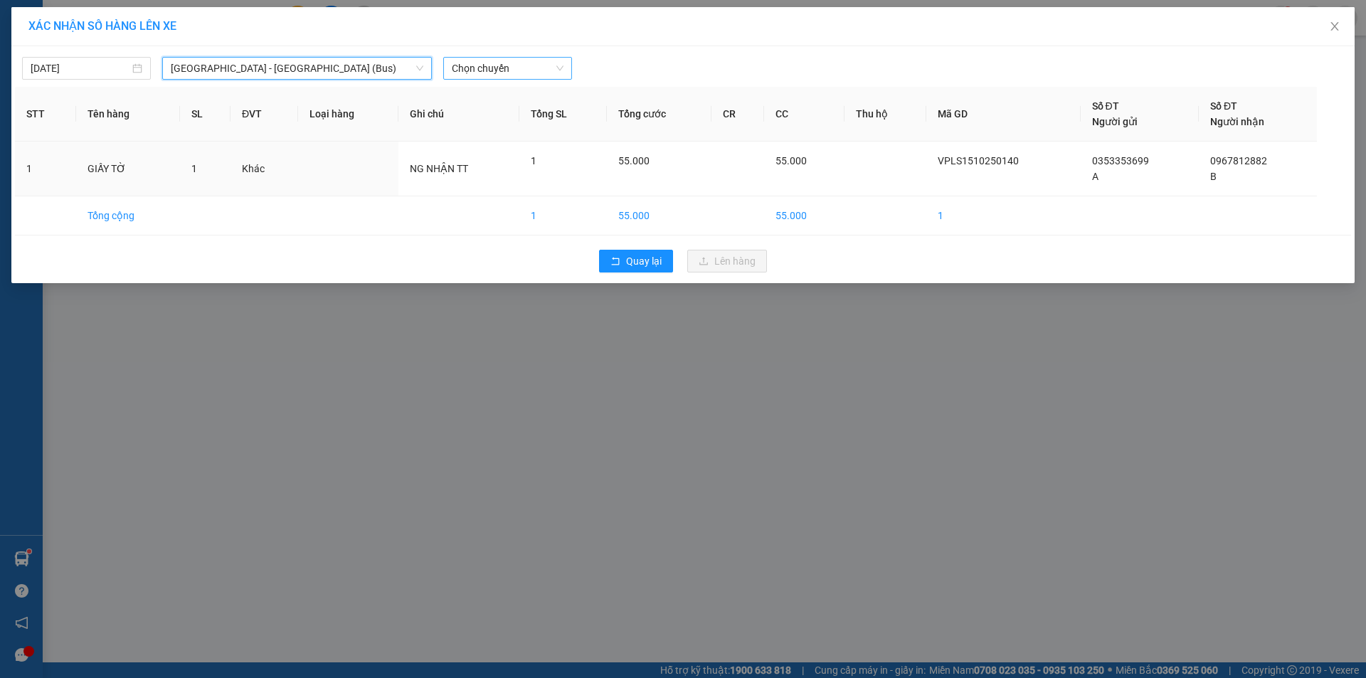
click at [519, 75] on span "Chọn chuyến" at bounding box center [508, 68] width 112 height 21
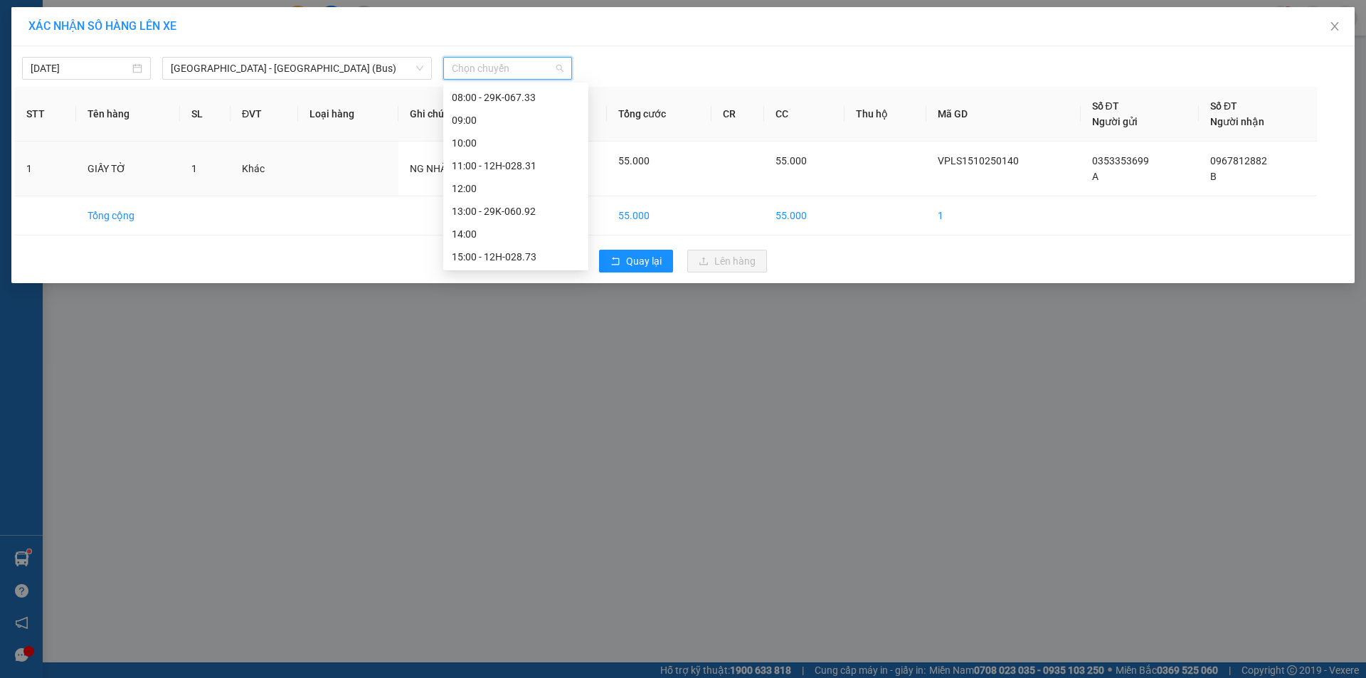
scroll to position [205, 0]
click at [548, 216] on div "17:00 - 29K-067.33" at bounding box center [516, 211] width 128 height 16
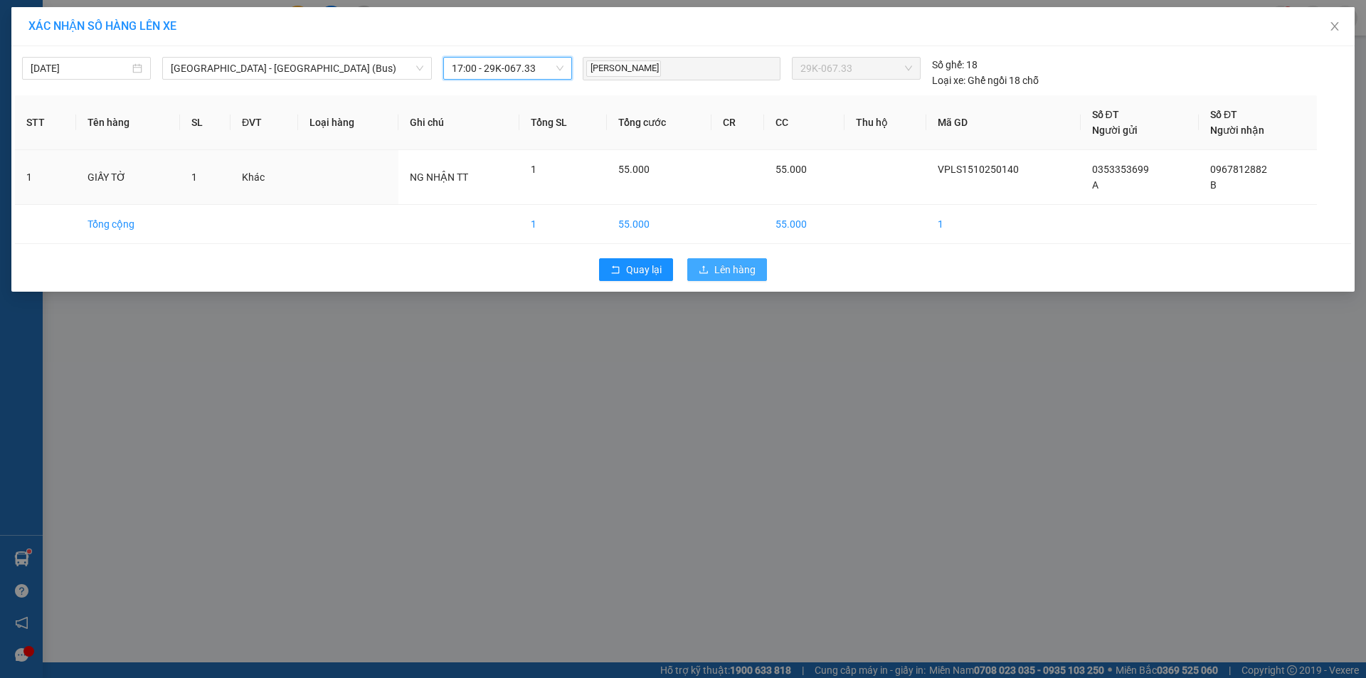
click at [737, 270] on span "Lên hàng" at bounding box center [734, 270] width 41 height 16
